Goal: Task Accomplishment & Management: Use online tool/utility

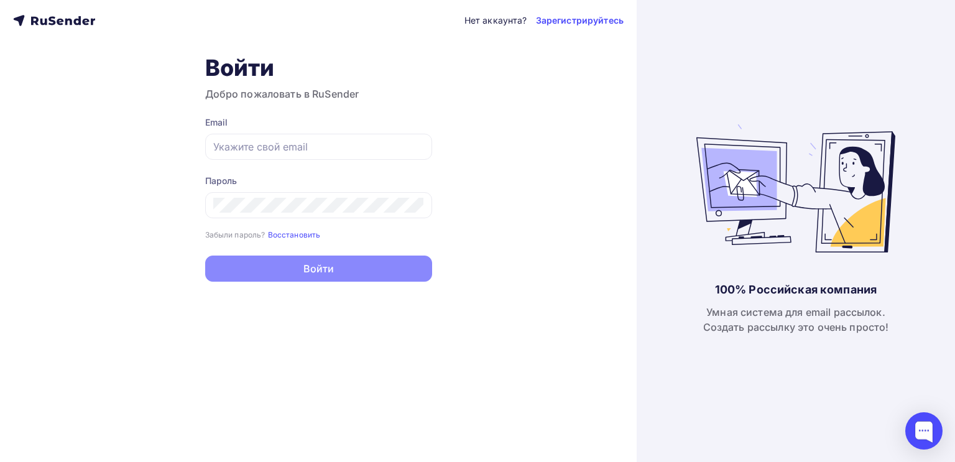
type input "[EMAIL_ADDRESS][DOMAIN_NAME]"
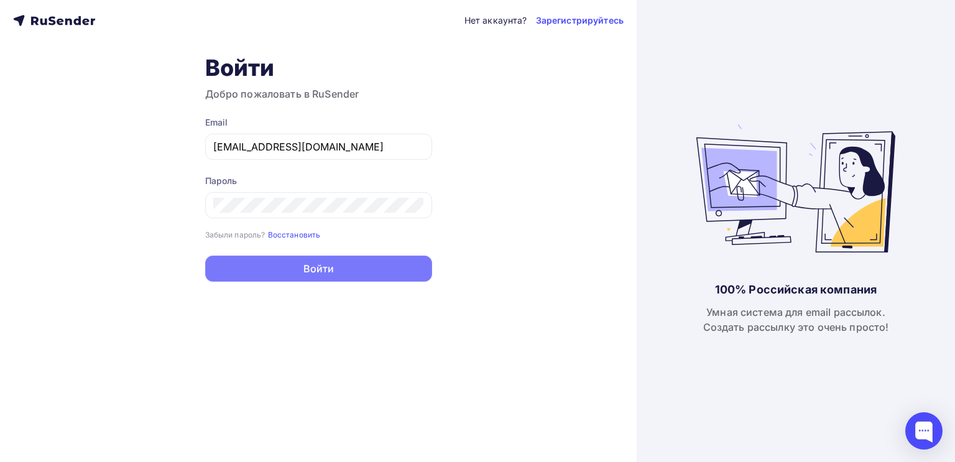
click at [337, 272] on button "Войти" at bounding box center [318, 268] width 227 height 26
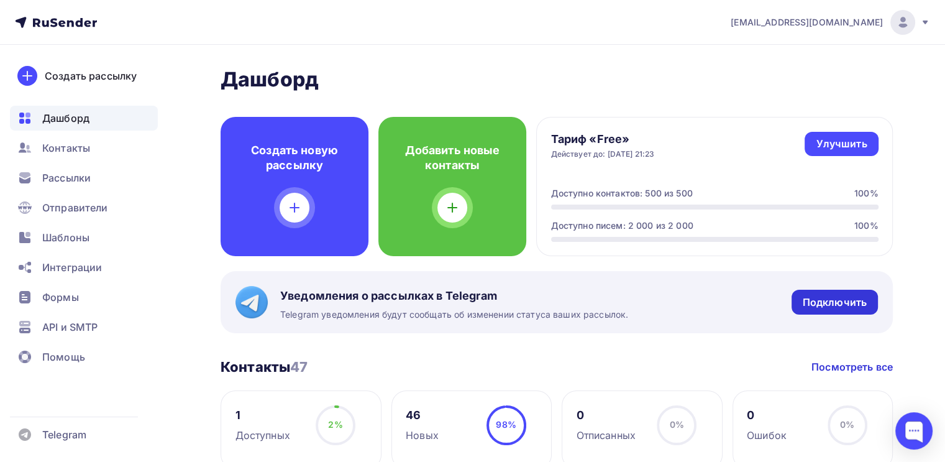
click at [817, 305] on div "Подключить" at bounding box center [835, 302] width 64 height 14
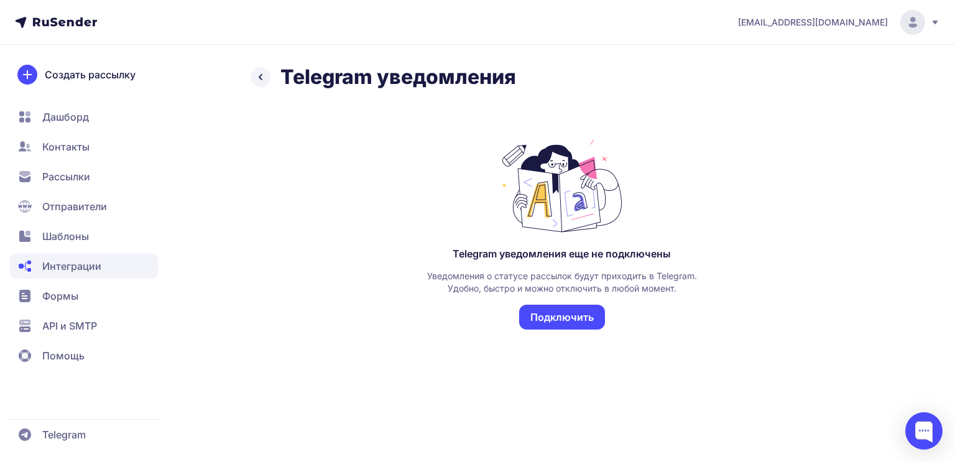
click at [551, 312] on button "Подключить" at bounding box center [562, 317] width 86 height 25
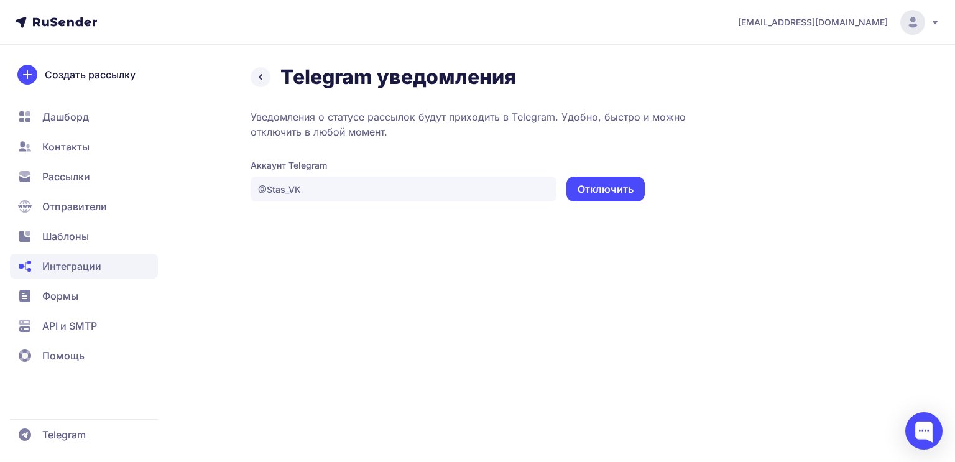
click at [65, 126] on span "Дашборд" at bounding box center [84, 116] width 148 height 25
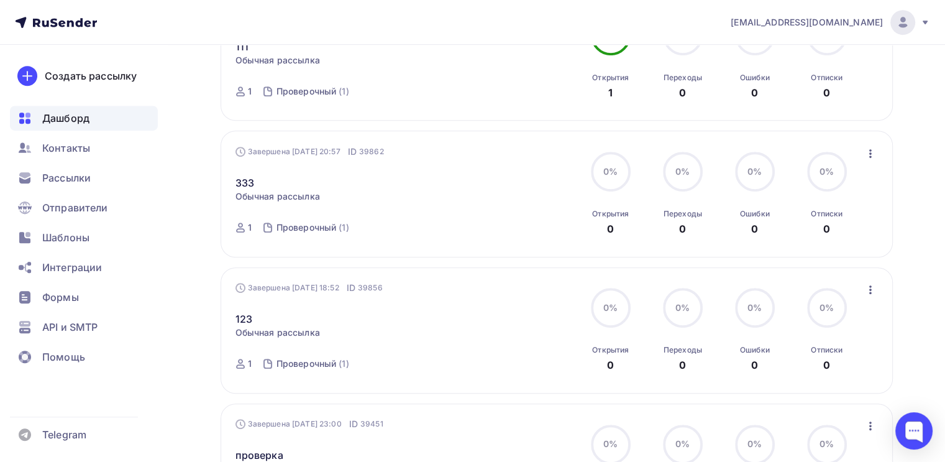
scroll to position [783, 0]
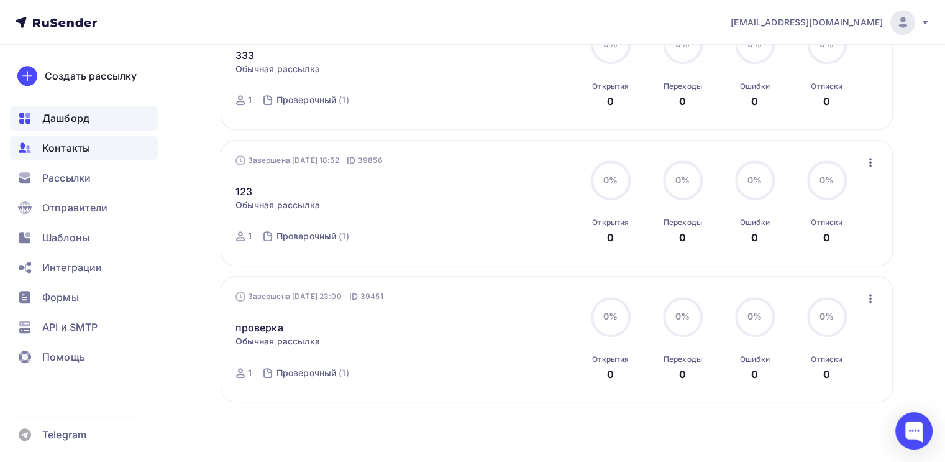
click at [76, 154] on span "Контакты" at bounding box center [66, 147] width 48 height 15
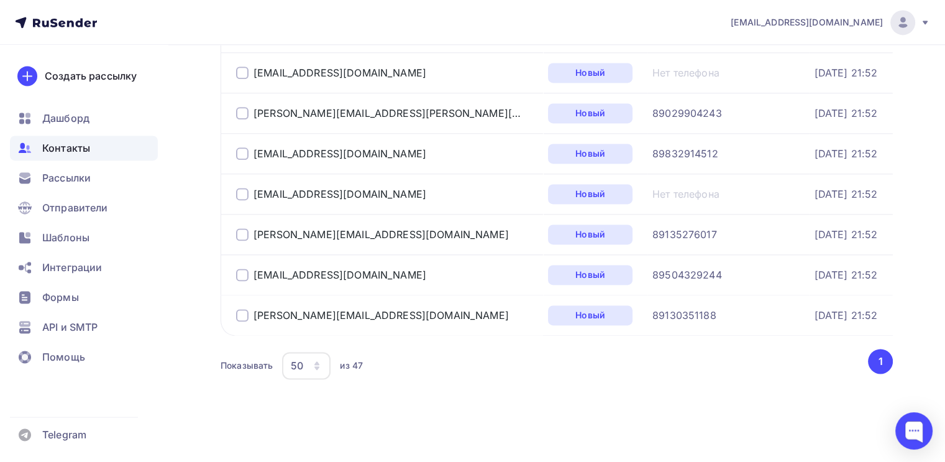
scroll to position [1801, 0]
click at [75, 239] on span "Шаблоны" at bounding box center [65, 237] width 47 height 15
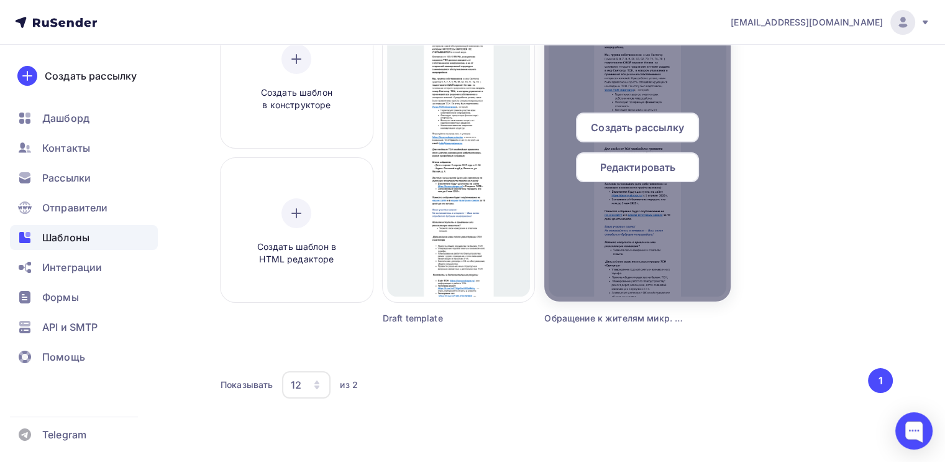
scroll to position [157, 0]
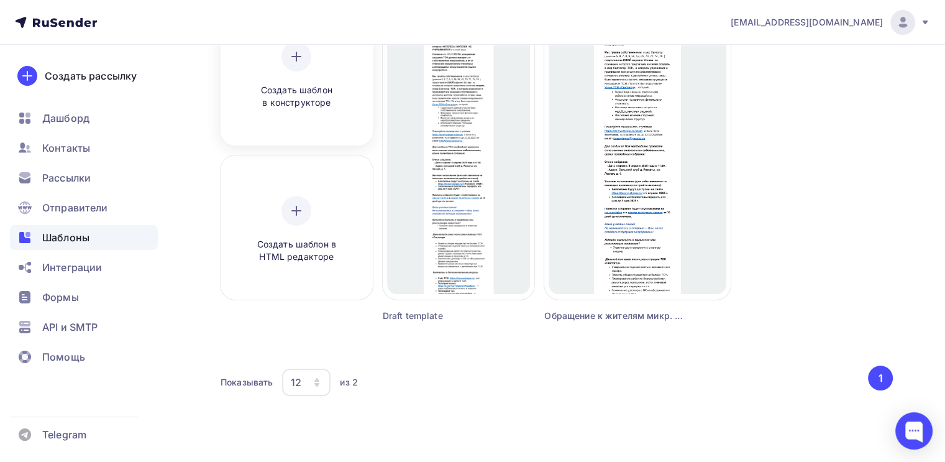
click at [295, 75] on div "Создать шаблон в конструкторе" at bounding box center [296, 76] width 118 height 68
